Goal: Task Accomplishment & Management: Use online tool/utility

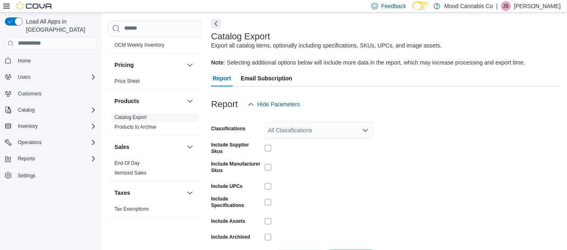
scroll to position [35, 0]
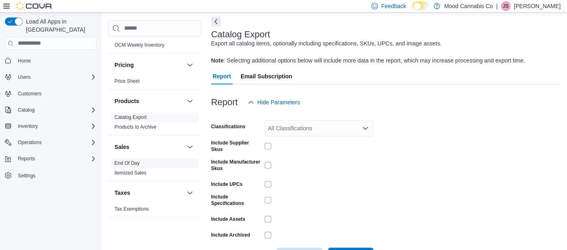
click at [134, 160] on span "End Of Day" at bounding box center [126, 163] width 25 height 6
click at [135, 162] on link "End Of Day" at bounding box center [126, 163] width 25 height 6
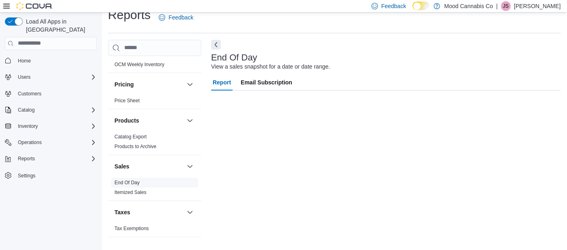
scroll to position [12, 0]
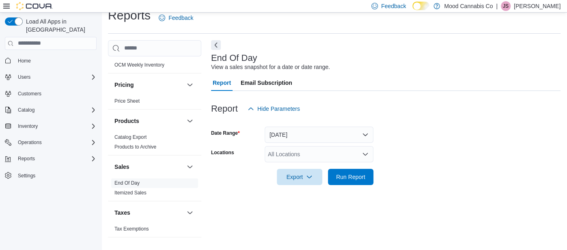
click at [350, 150] on div "All Locations" at bounding box center [318, 154] width 109 height 16
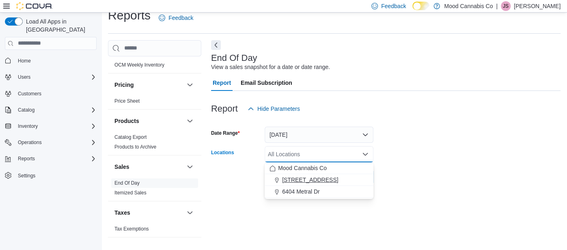
click at [348, 182] on div "[STREET_ADDRESS]" at bounding box center [318, 180] width 99 height 8
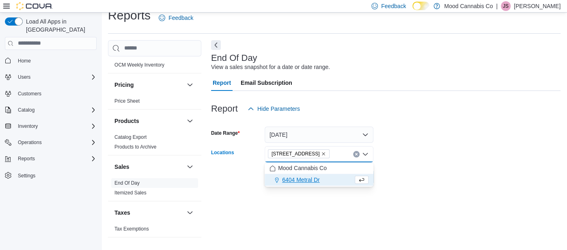
click at [436, 157] on form "Date Range [DATE] Locations [STREET_ADDRESS] Selected. [STREET_ADDRESS] Press B…" at bounding box center [385, 151] width 349 height 68
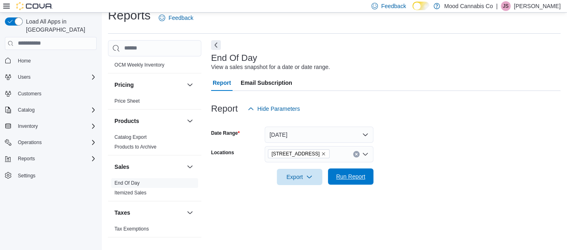
click at [360, 174] on span "Run Report" at bounding box center [350, 176] width 29 height 8
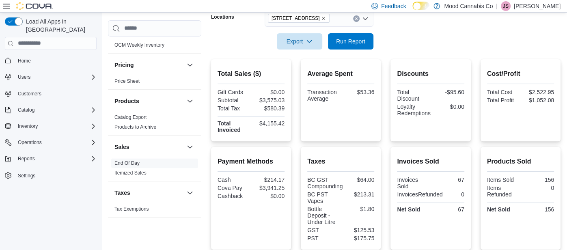
scroll to position [101, 0]
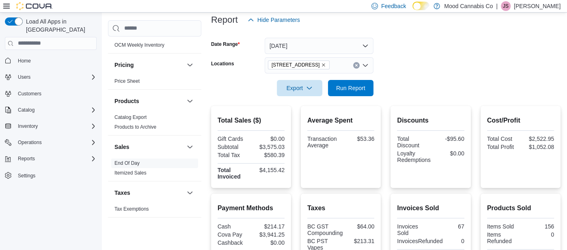
click at [355, 65] on icon "Clear input" at bounding box center [356, 65] width 2 height 2
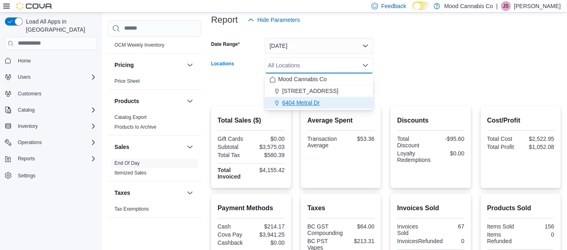
click at [337, 103] on div "6404 Metral Dr" at bounding box center [318, 103] width 99 height 8
click at [337, 101] on div at bounding box center [385, 101] width 349 height 10
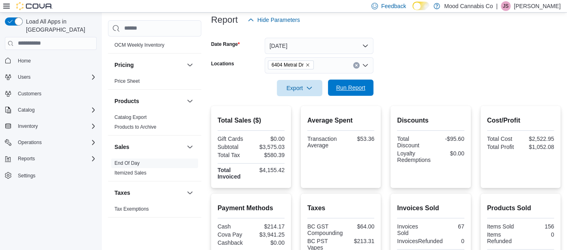
click at [350, 85] on span "Run Report" at bounding box center [350, 88] width 29 height 8
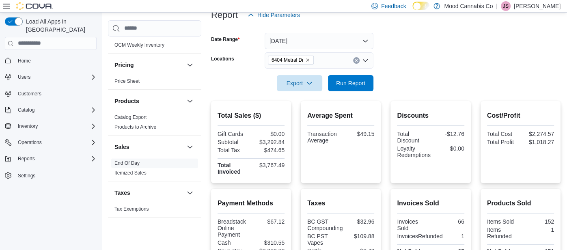
scroll to position [107, 0]
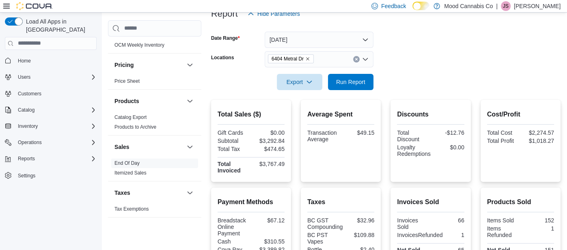
click at [354, 65] on div "6404 Metral Dr" at bounding box center [318, 59] width 109 height 16
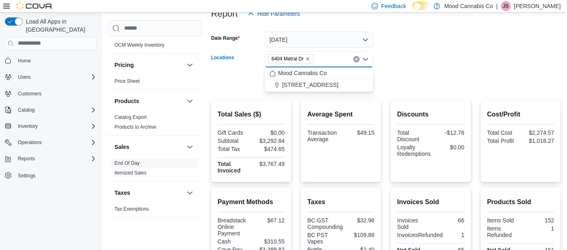
click at [355, 60] on icon "Clear input" at bounding box center [356, 59] width 2 height 2
click at [350, 86] on div "[STREET_ADDRESS]" at bounding box center [318, 85] width 99 height 8
click at [350, 93] on div at bounding box center [385, 95] width 349 height 10
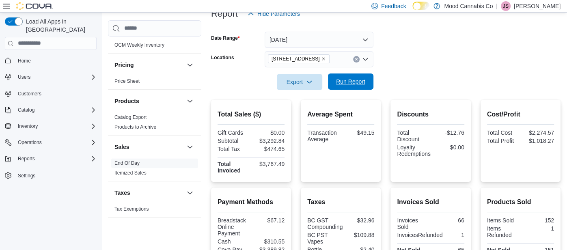
click at [348, 86] on span "Run Report" at bounding box center [351, 81] width 36 height 16
